Goal: Contribute content

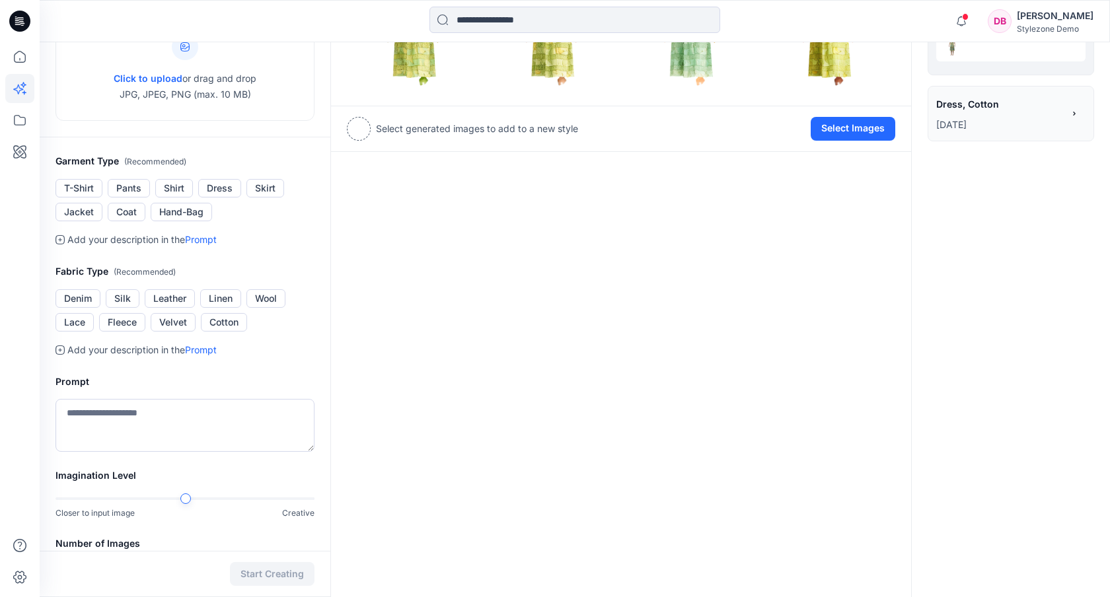
scroll to position [154, 0]
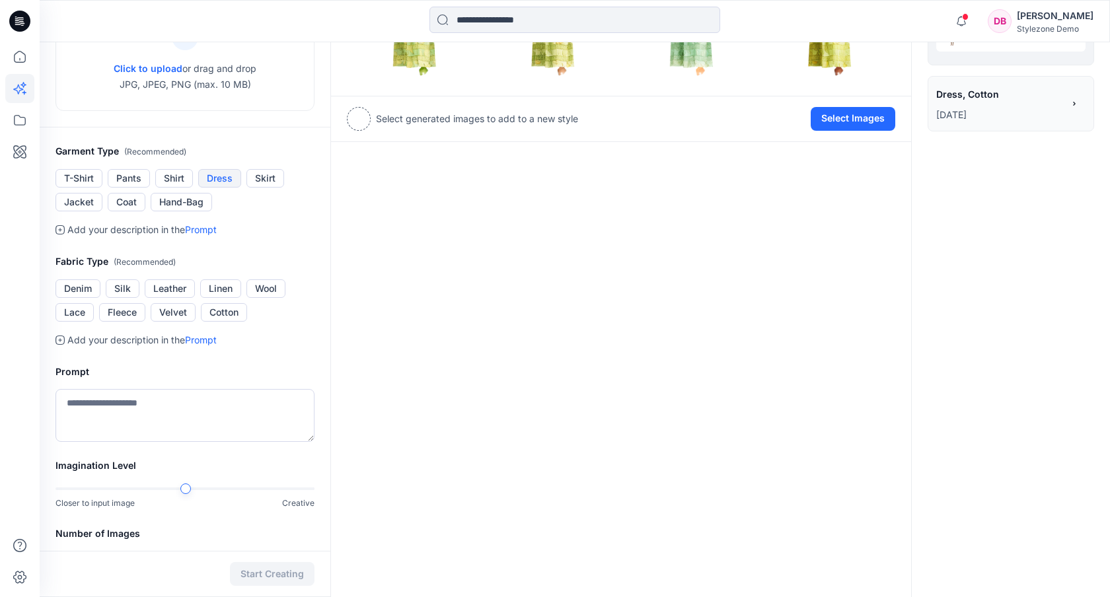
click at [219, 178] on button "Dress" at bounding box center [219, 178] width 43 height 19
click at [126, 293] on button "Silk" at bounding box center [123, 289] width 34 height 19
click at [102, 408] on textarea at bounding box center [185, 415] width 259 height 53
click at [135, 406] on textarea "**********" at bounding box center [185, 415] width 259 height 53
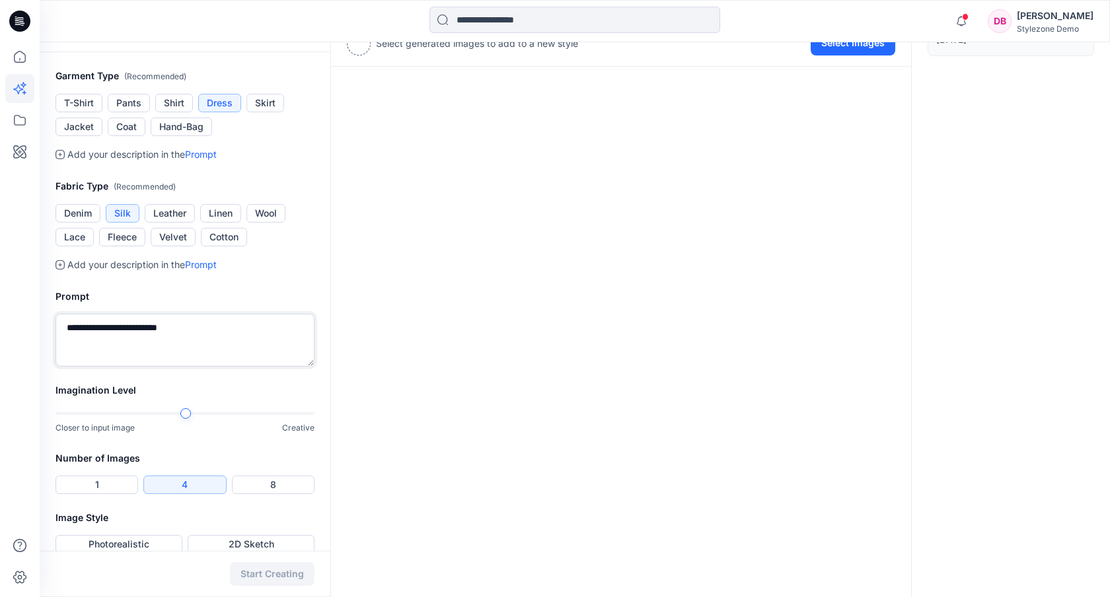
scroll to position [248, 0]
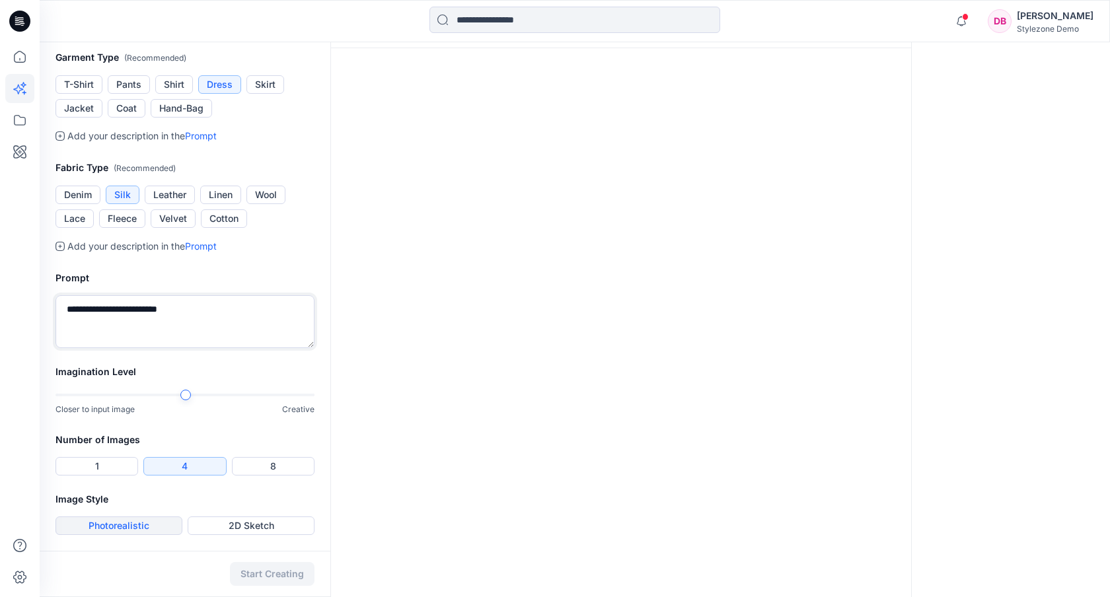
type textarea "**********"
click at [143, 526] on button "Photorealistic" at bounding box center [119, 526] width 127 height 19
click at [285, 520] on button "2D Sketch" at bounding box center [251, 526] width 127 height 19
click at [86, 464] on button "1" at bounding box center [97, 466] width 83 height 19
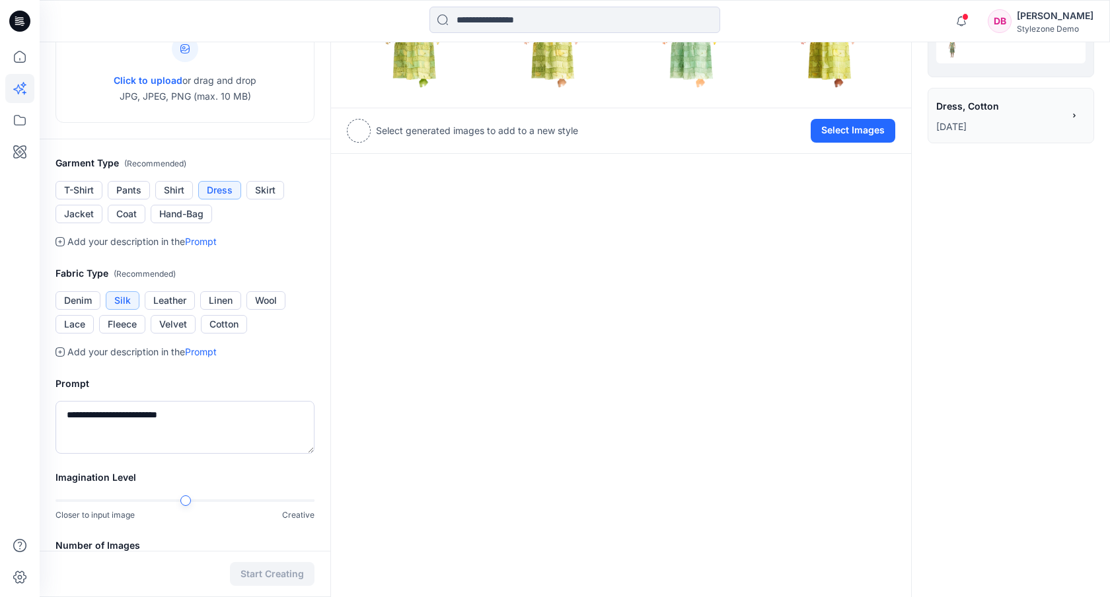
scroll to position [167, 0]
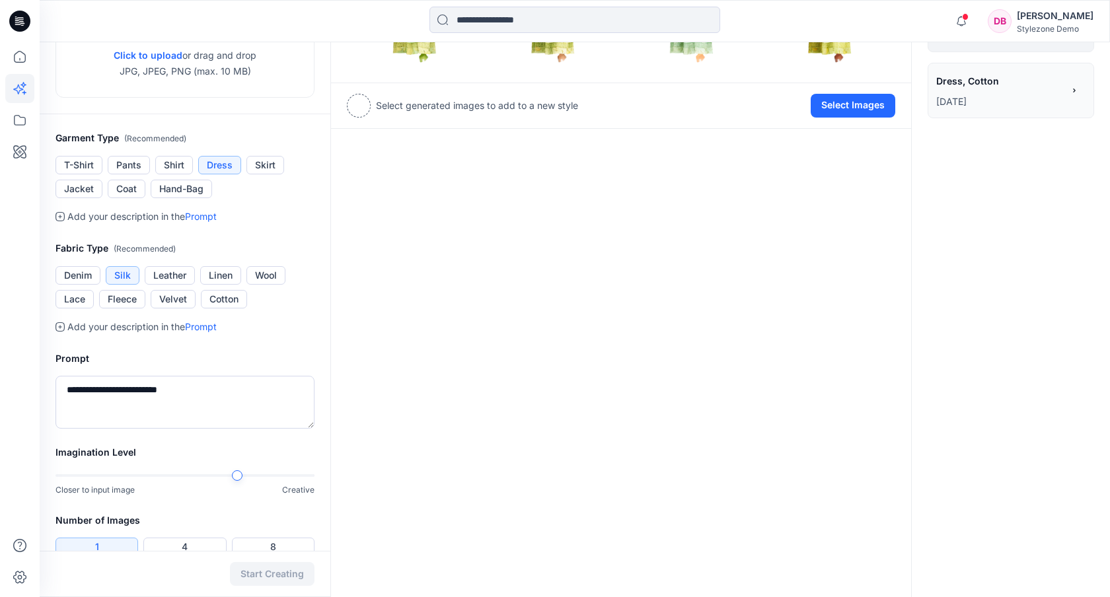
click at [232, 474] on div at bounding box center [237, 475] width 11 height 11
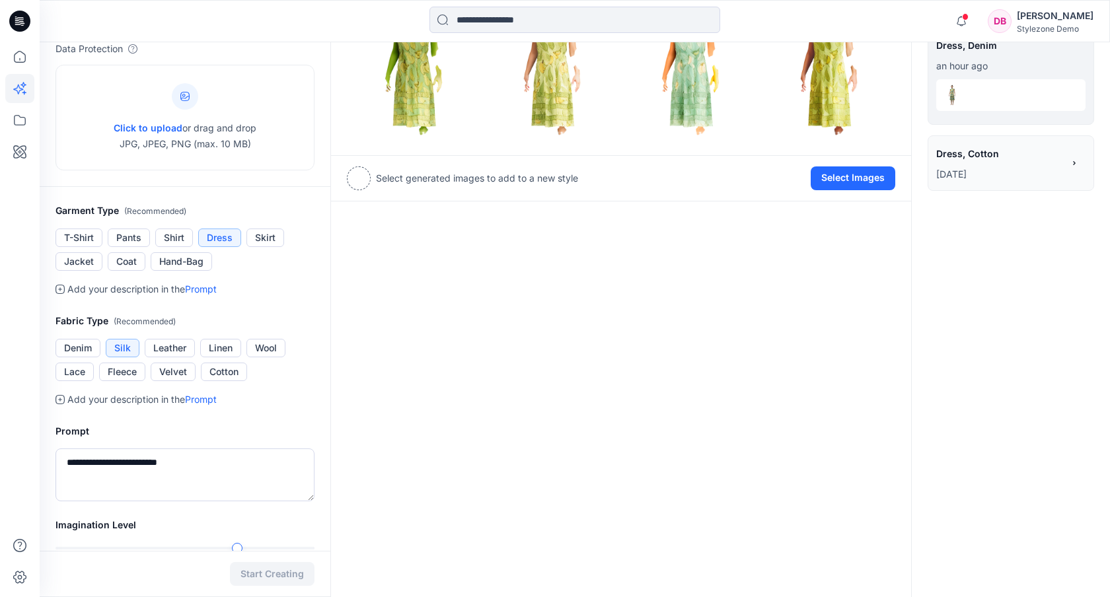
scroll to position [0, 0]
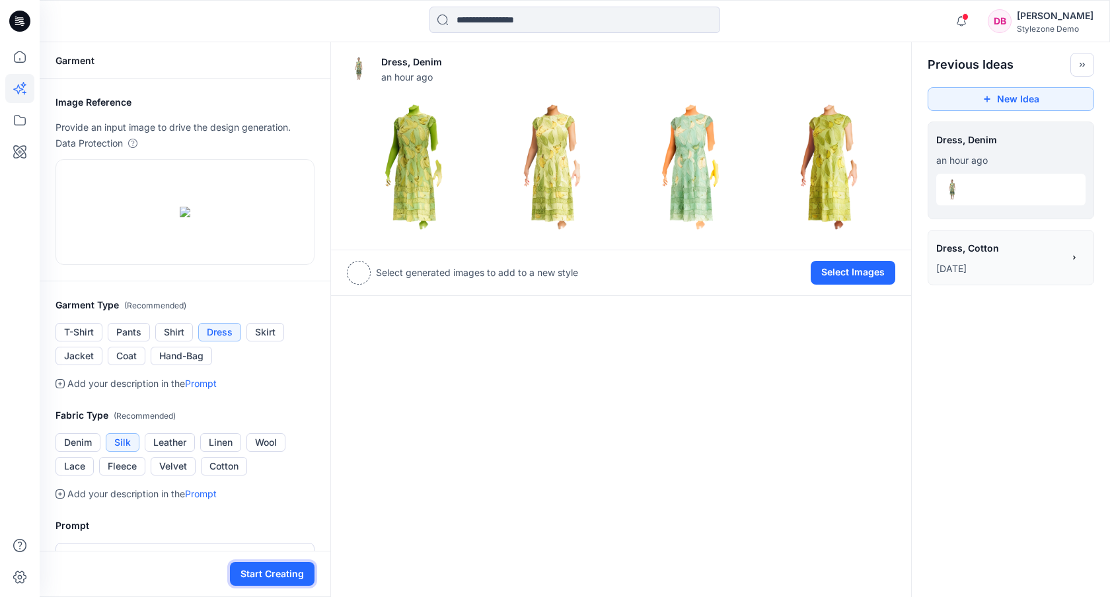
click at [295, 580] on button "Start Creating" at bounding box center [272, 574] width 85 height 24
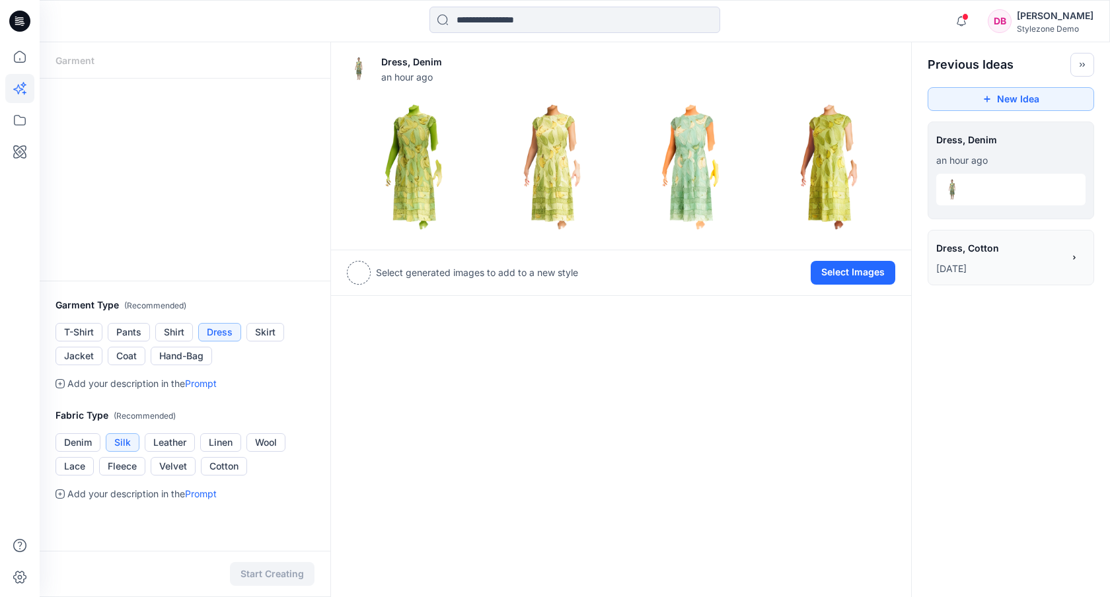
click at [985, 266] on p "[DATE]" at bounding box center [999, 269] width 127 height 16
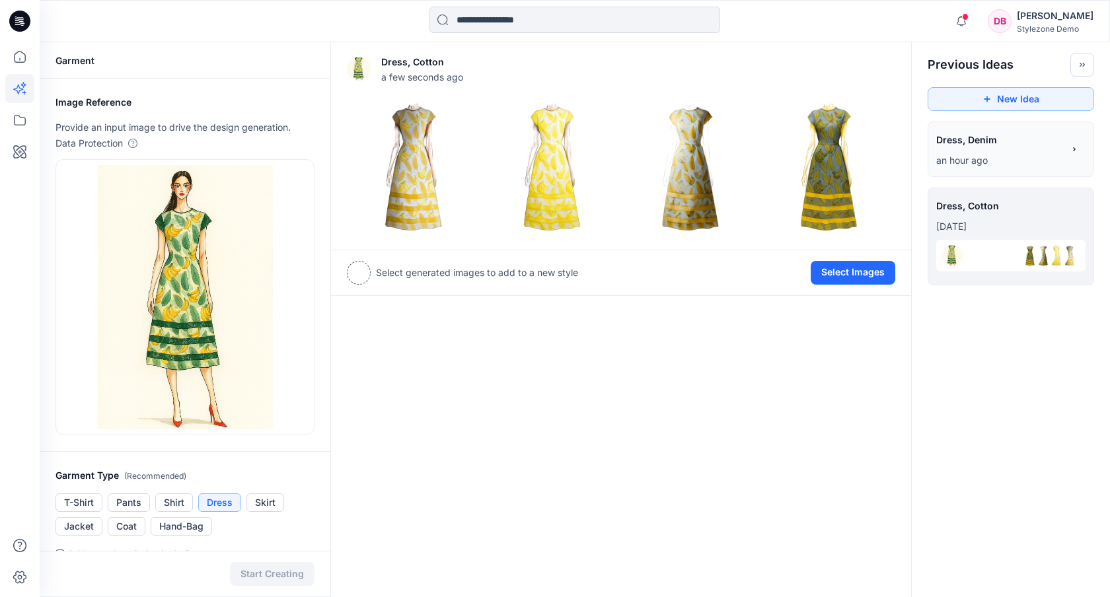
click at [996, 155] on p "an hour ago" at bounding box center [999, 161] width 127 height 16
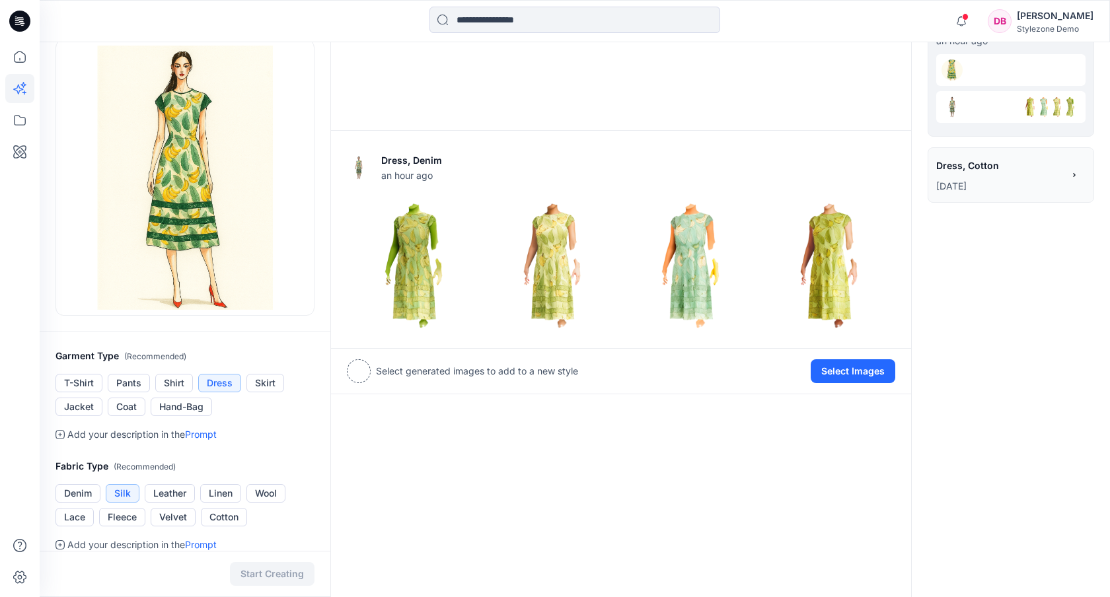
scroll to position [124, 0]
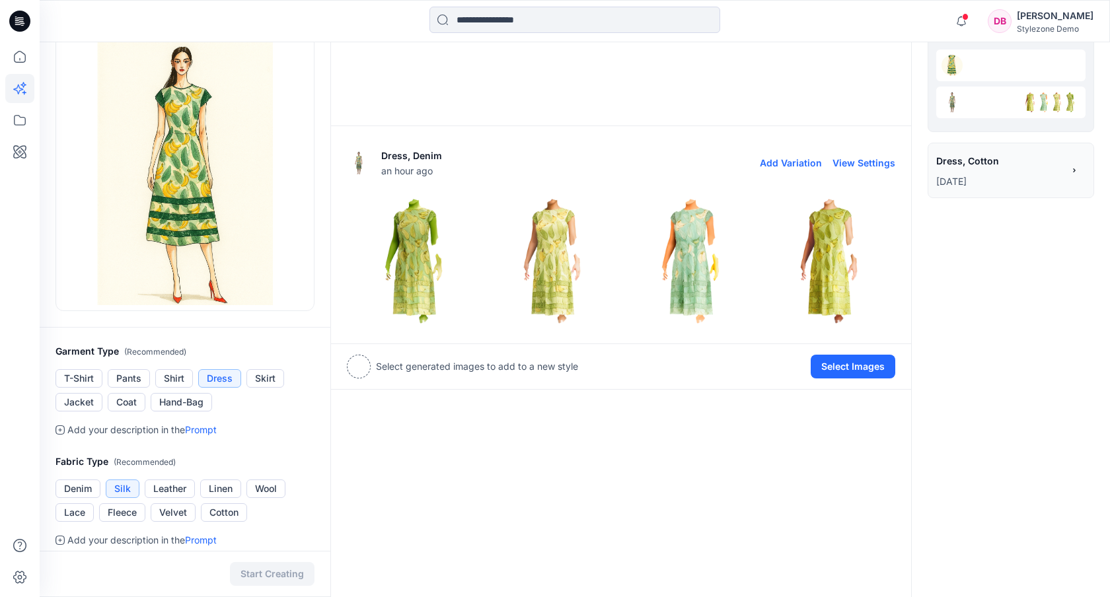
click at [420, 238] on img at bounding box center [414, 262] width 132 height 132
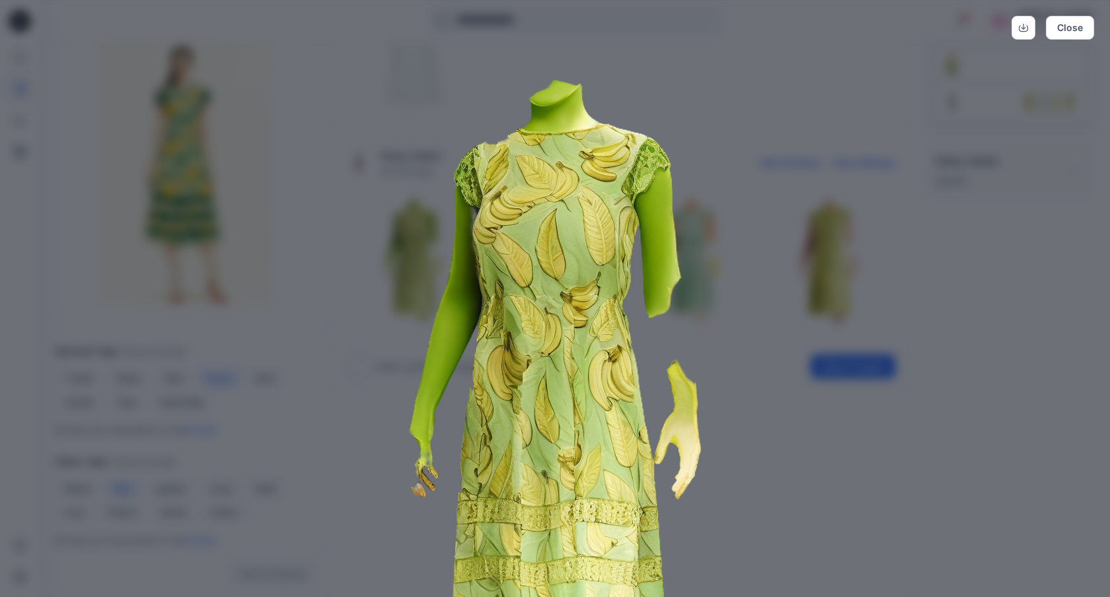
click at [802, 120] on img at bounding box center [555, 399] width 677 height 677
click at [1072, 28] on button "Close" at bounding box center [1070, 28] width 48 height 24
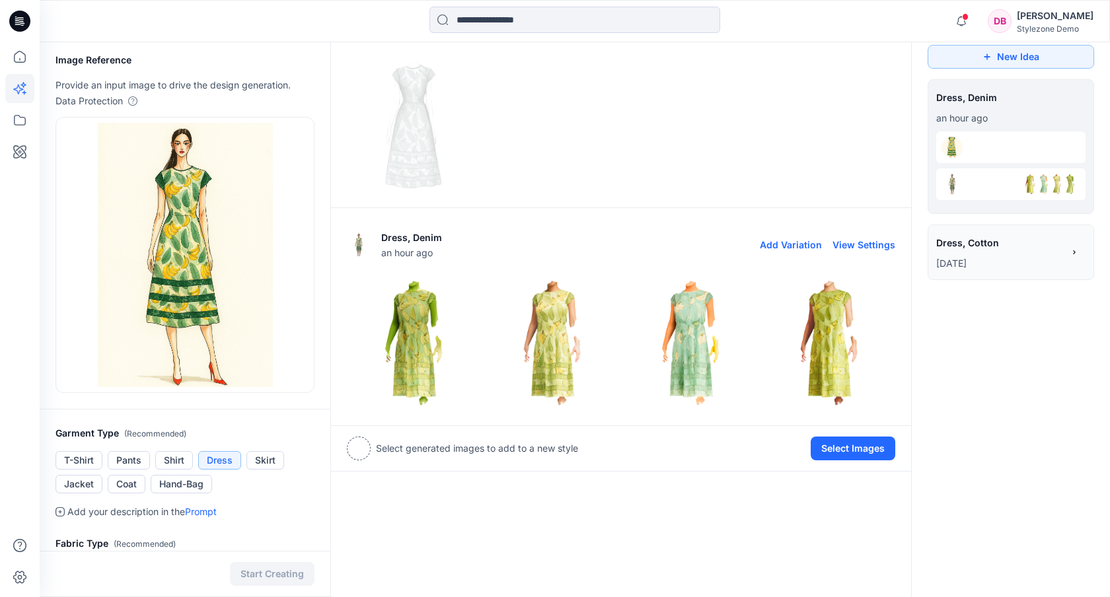
scroll to position [0, 0]
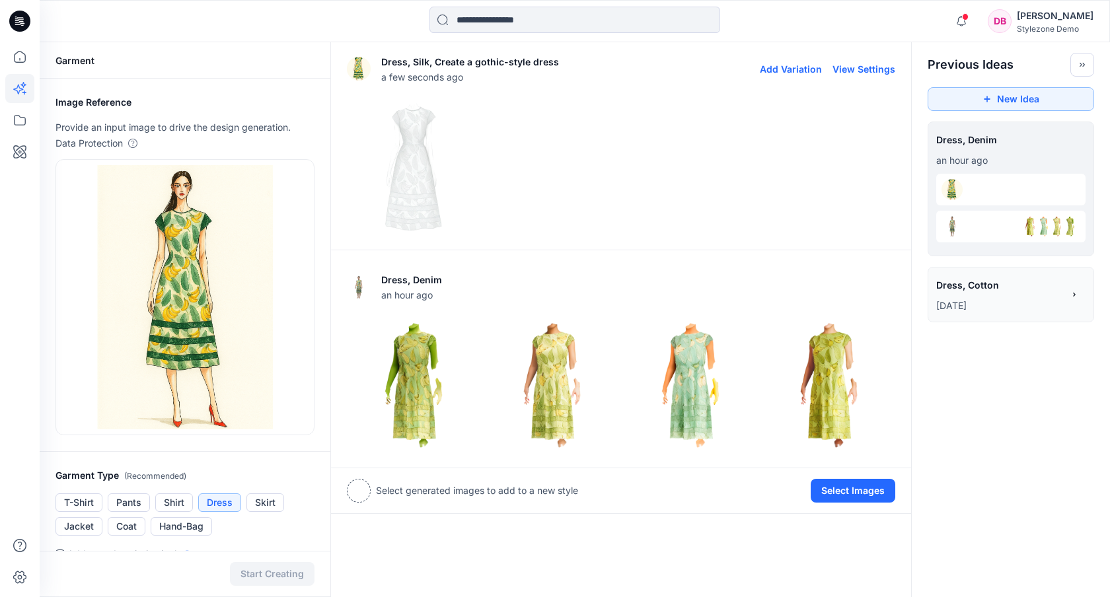
click at [421, 143] on img at bounding box center [414, 167] width 132 height 132
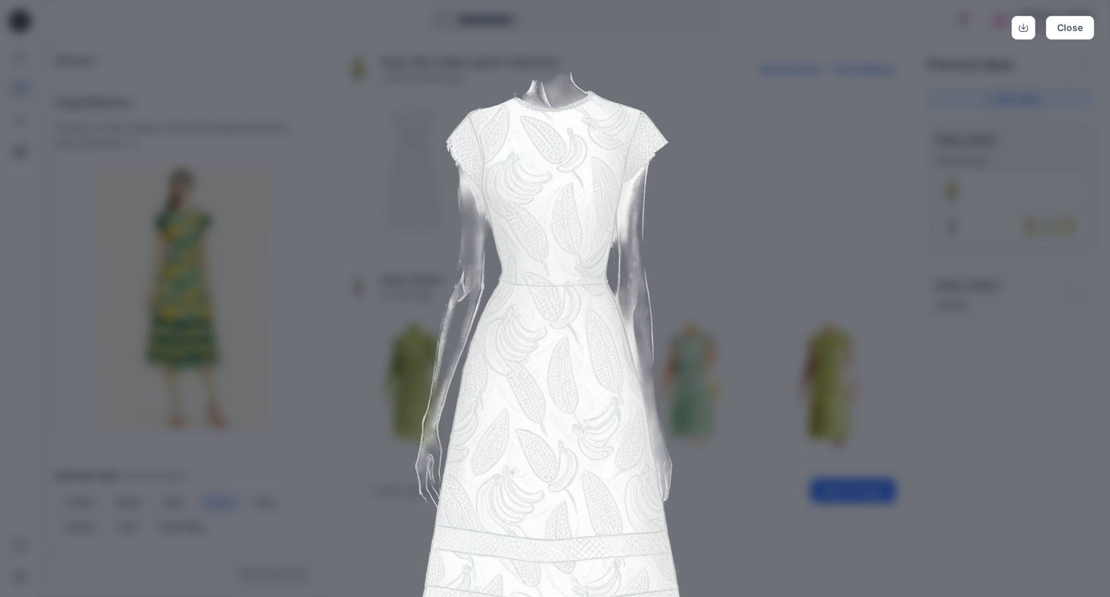
click at [713, 221] on img at bounding box center [555, 399] width 677 height 677
click at [1076, 27] on button "Close" at bounding box center [1070, 28] width 48 height 24
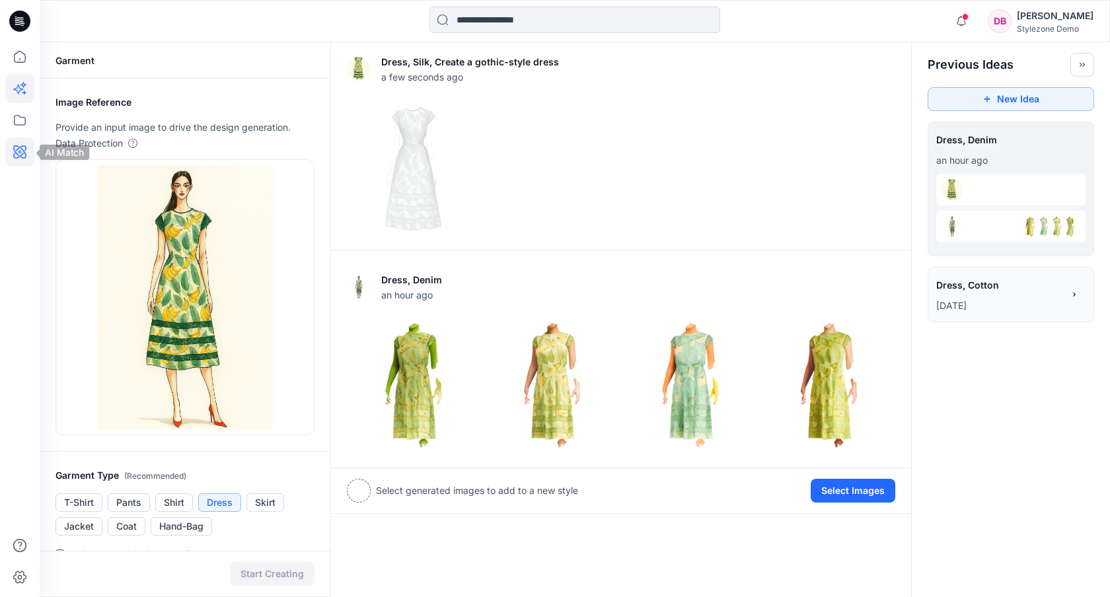
click at [18, 157] on icon at bounding box center [19, 151] width 29 height 29
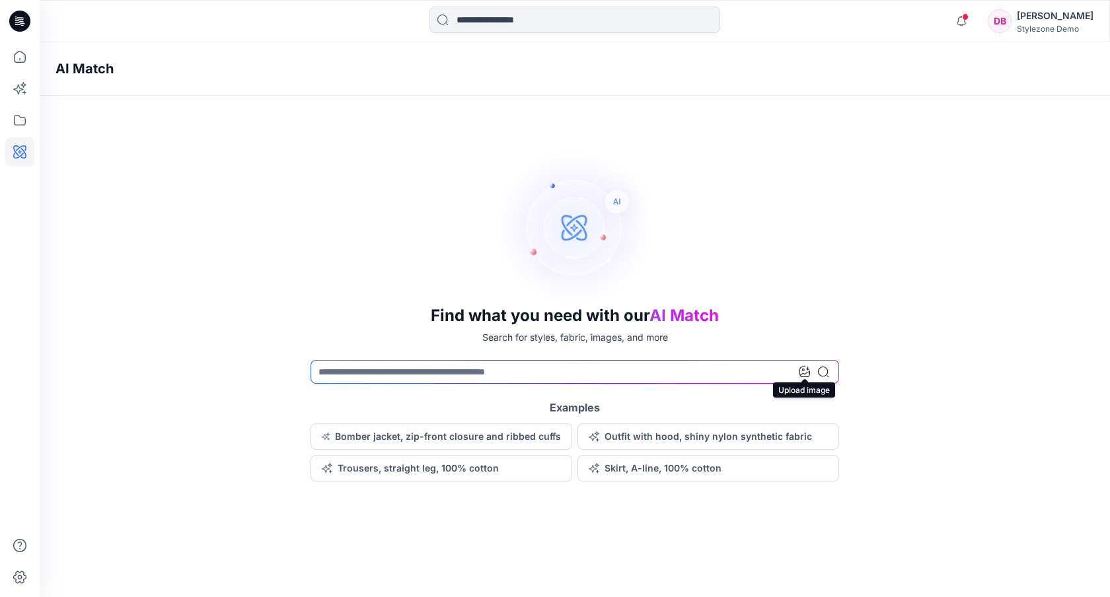
click at [806, 373] on icon at bounding box center [805, 372] width 11 height 11
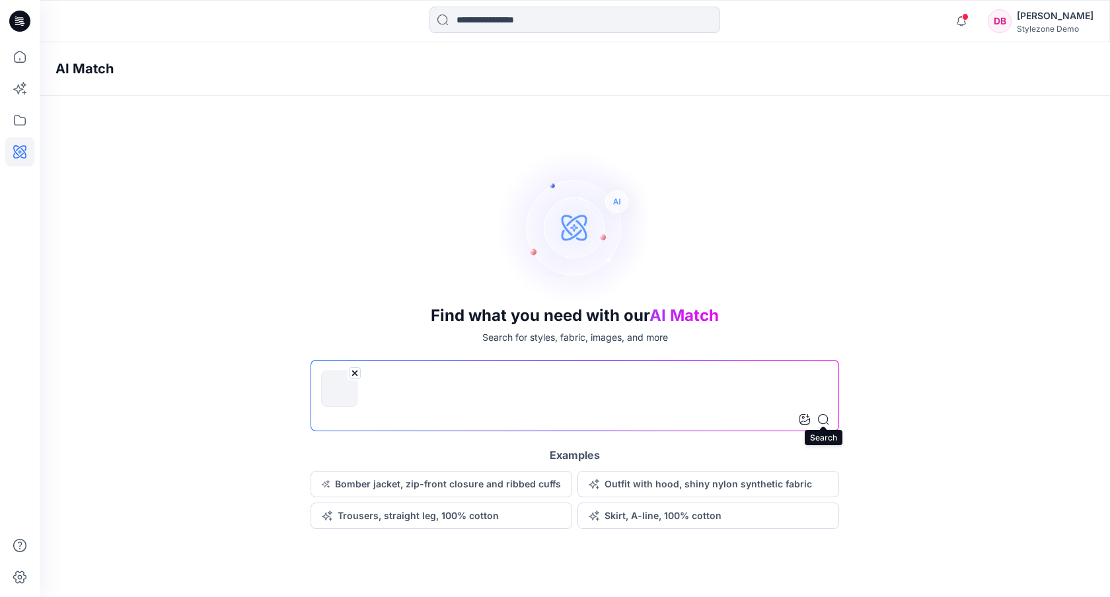
click at [821, 422] on icon at bounding box center [823, 419] width 11 height 11
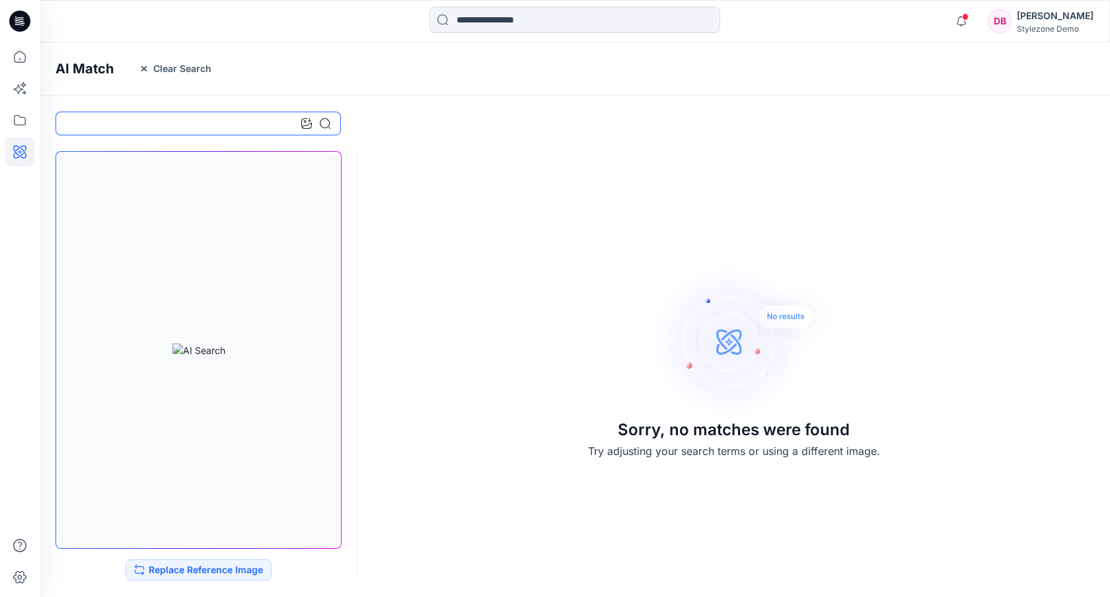
click at [213, 128] on input at bounding box center [198, 124] width 285 height 24
click at [172, 63] on button "Clear Search" at bounding box center [175, 68] width 90 height 21
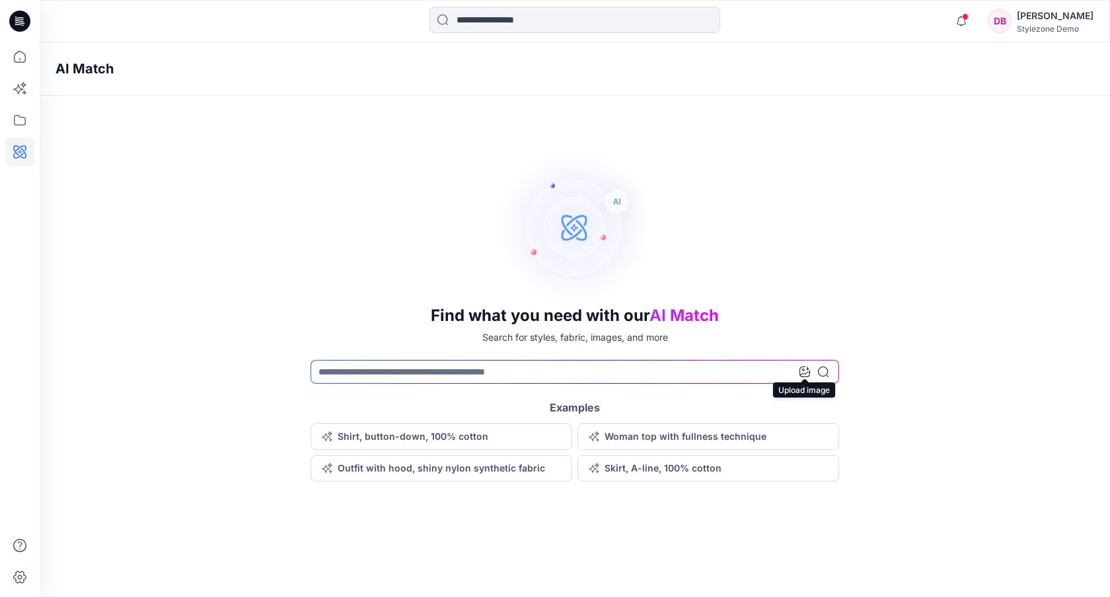
click at [807, 370] on icon at bounding box center [805, 372] width 11 height 11
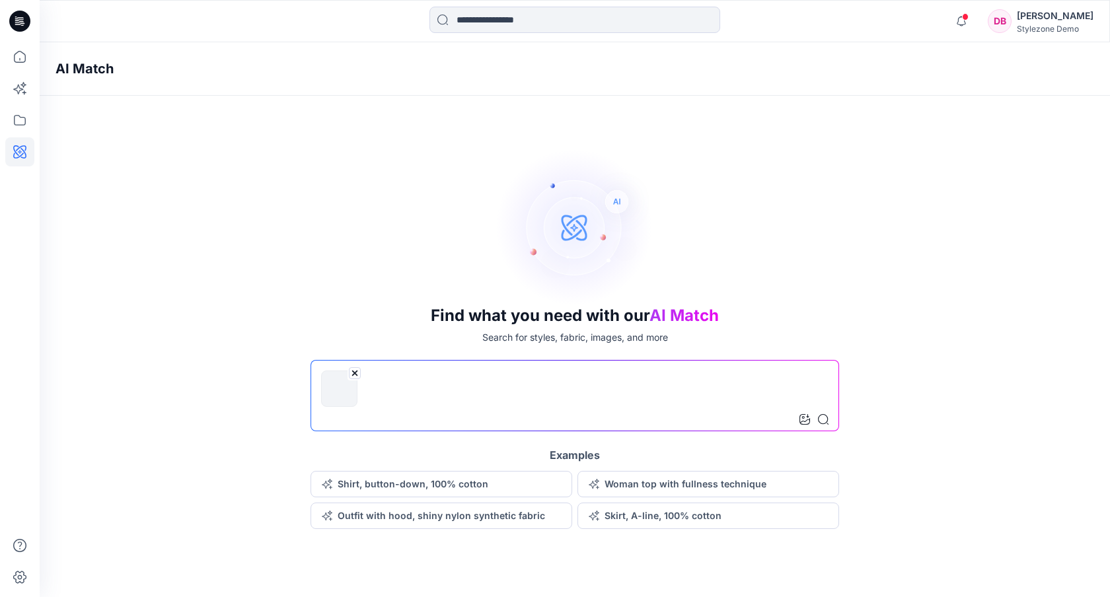
click at [517, 416] on input at bounding box center [575, 395] width 529 height 71
type input "**********"
